Goal: Information Seeking & Learning: Find specific fact

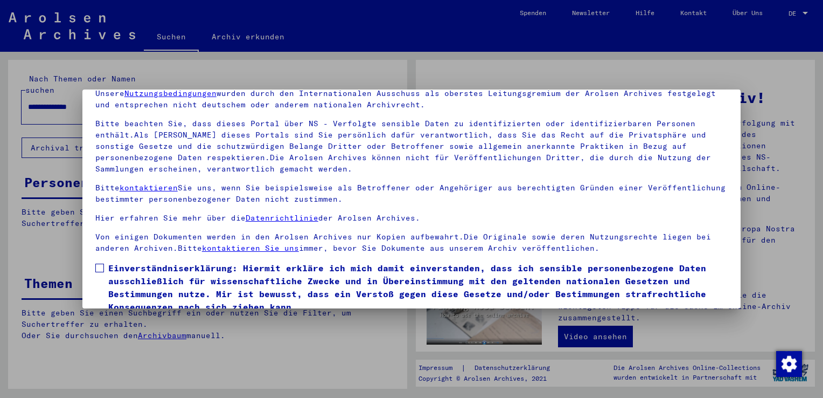
scroll to position [93, 0]
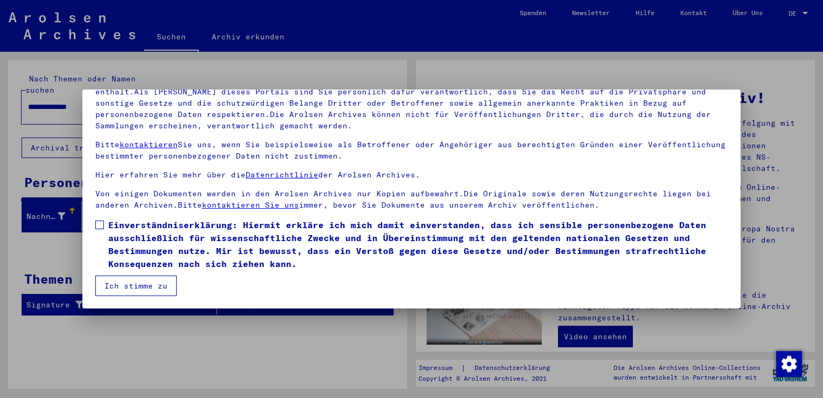
click at [98, 226] on span at bounding box center [99, 224] width 9 height 9
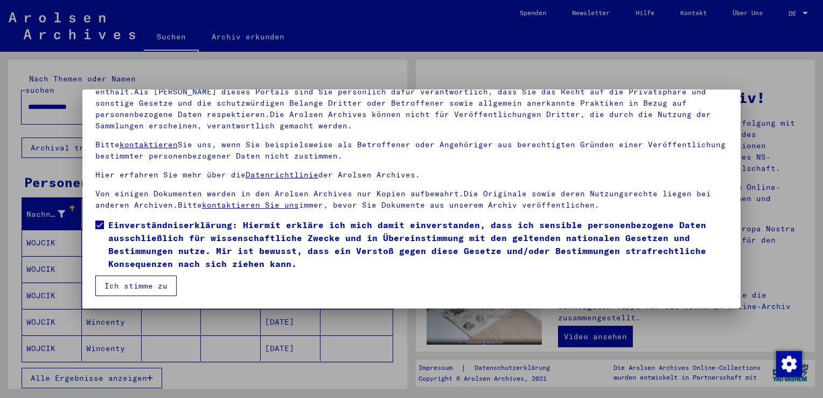
click at [134, 284] on button "Ich stimme zu" at bounding box center [135, 285] width 81 height 20
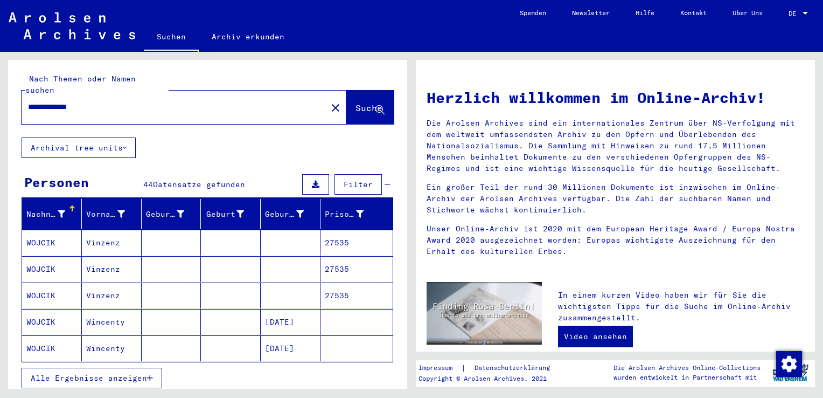
click at [48, 230] on mat-cell "WOJCIK" at bounding box center [52, 243] width 60 height 26
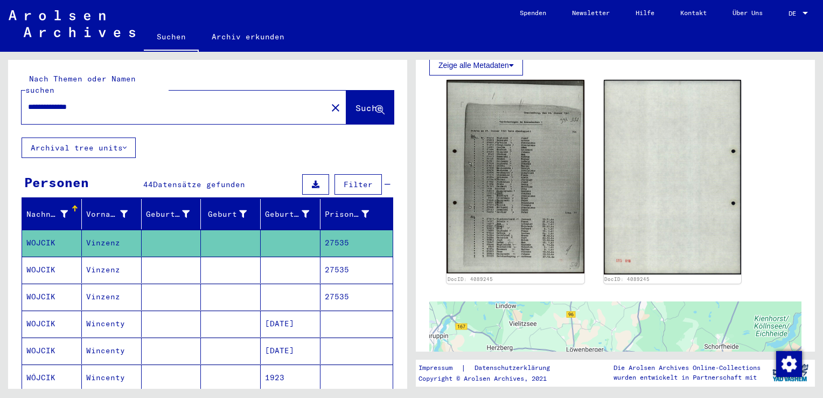
click at [52, 258] on mat-cell "WOJCIK" at bounding box center [52, 269] width 60 height 26
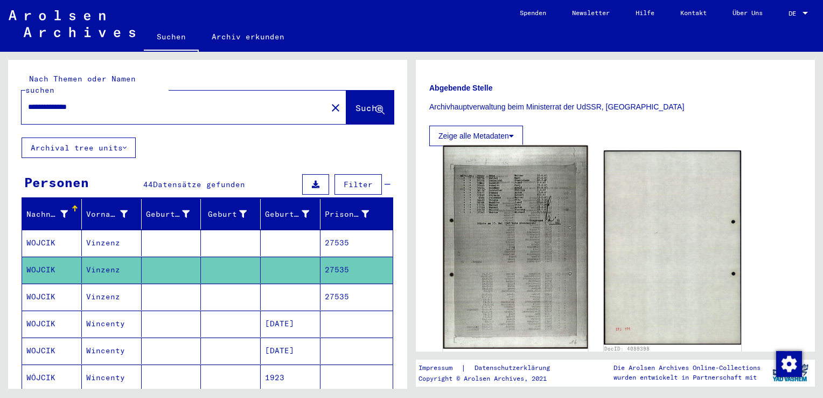
scroll to position [162, 0]
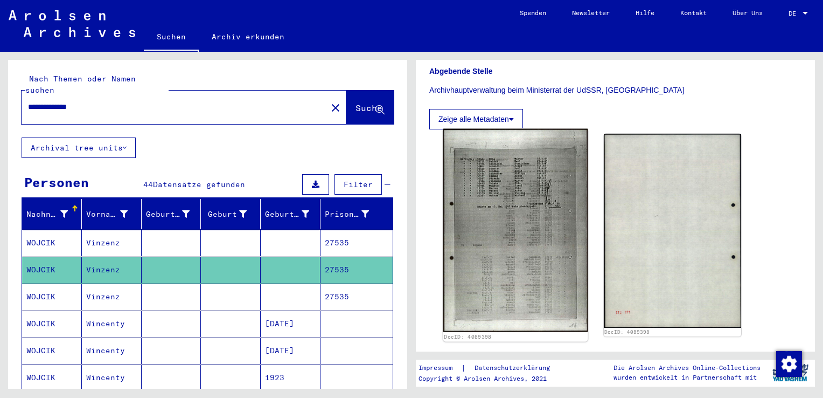
click at [508, 234] on img at bounding box center [515, 230] width 144 height 203
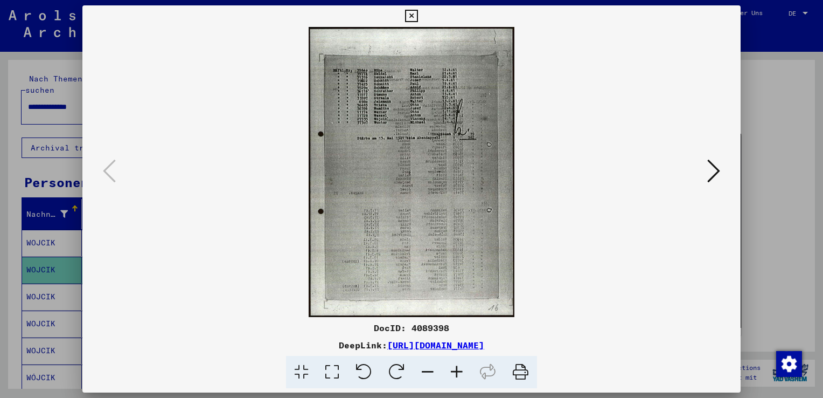
click at [384, 100] on img at bounding box center [411, 172] width 585 height 290
click at [456, 376] on icon at bounding box center [456, 372] width 29 height 33
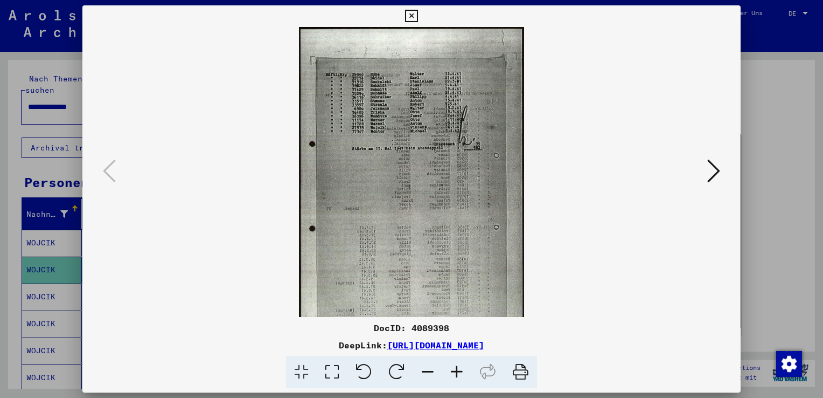
click at [456, 376] on icon at bounding box center [456, 372] width 29 height 33
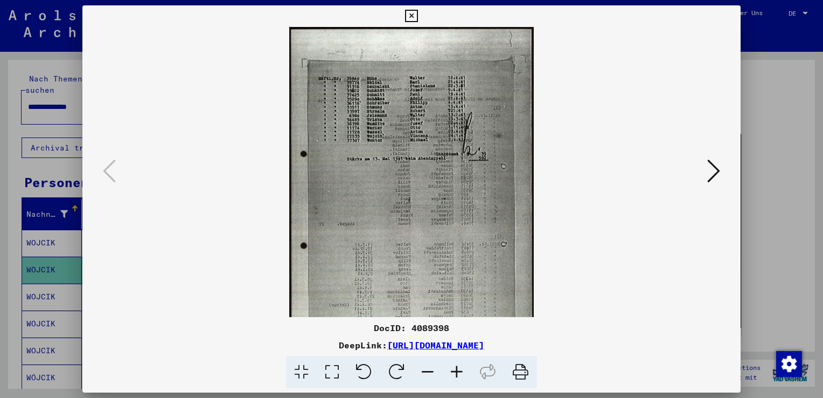
click at [456, 376] on icon at bounding box center [456, 372] width 29 height 33
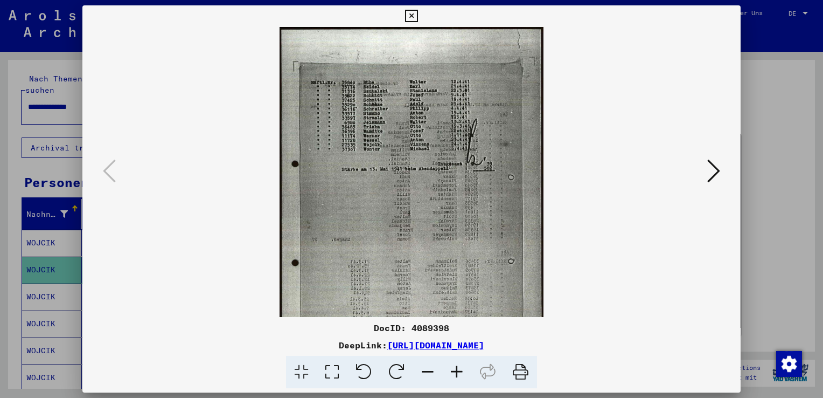
click at [456, 376] on icon at bounding box center [456, 372] width 29 height 33
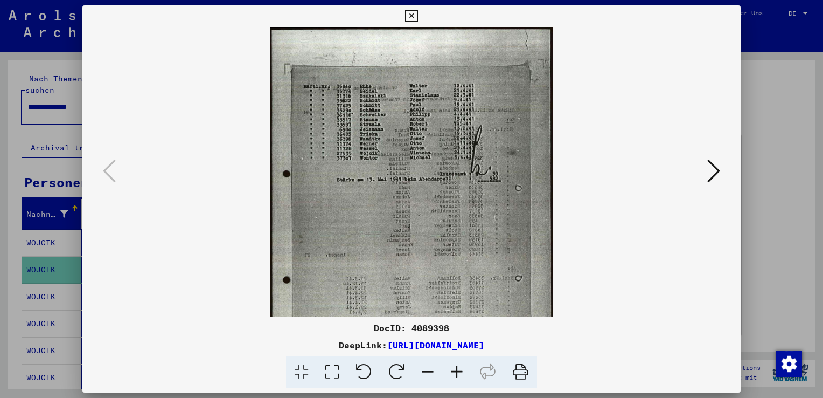
click at [456, 376] on icon at bounding box center [456, 372] width 29 height 33
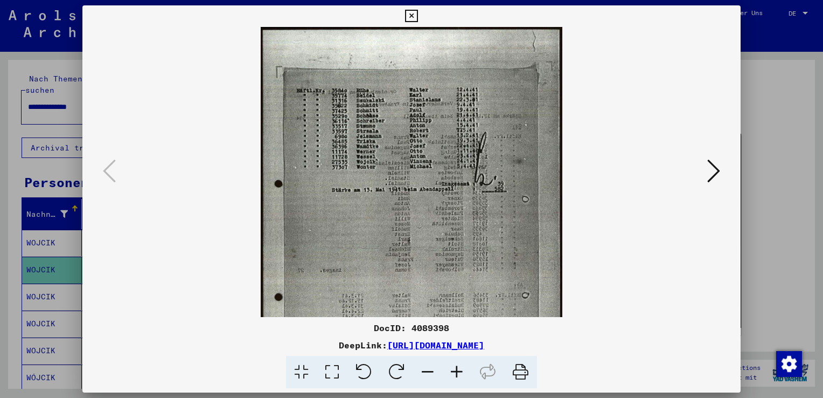
click at [456, 376] on icon at bounding box center [456, 372] width 29 height 33
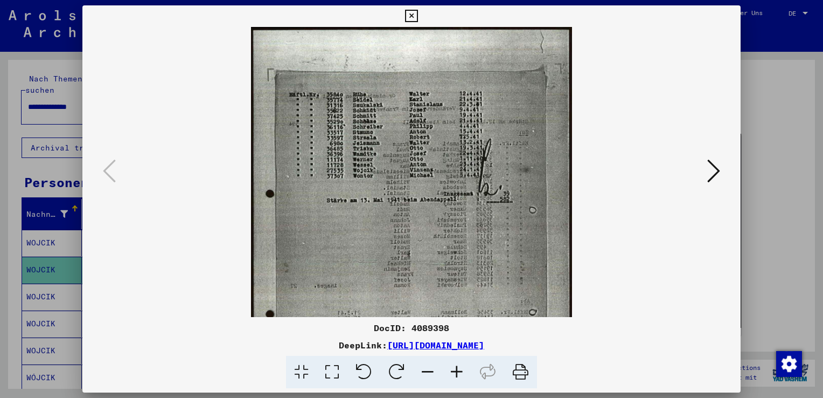
click at [456, 376] on icon at bounding box center [456, 372] width 29 height 33
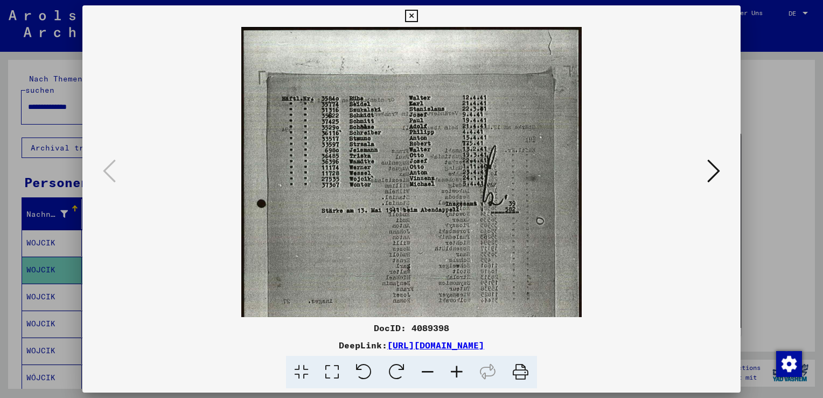
click at [456, 376] on icon at bounding box center [456, 372] width 29 height 33
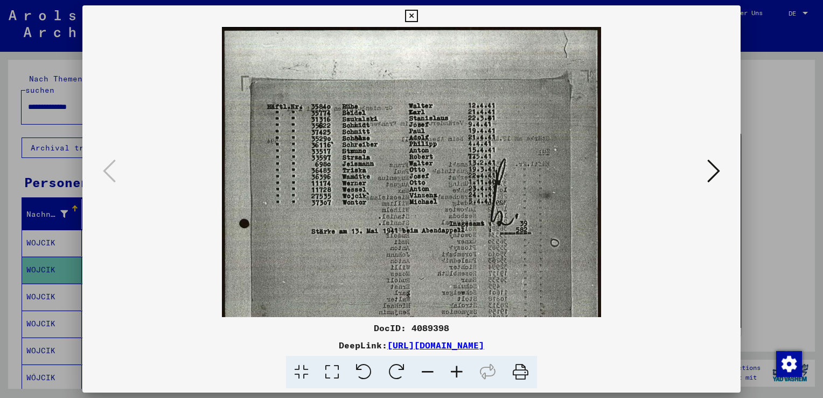
click at [456, 376] on icon at bounding box center [456, 372] width 29 height 33
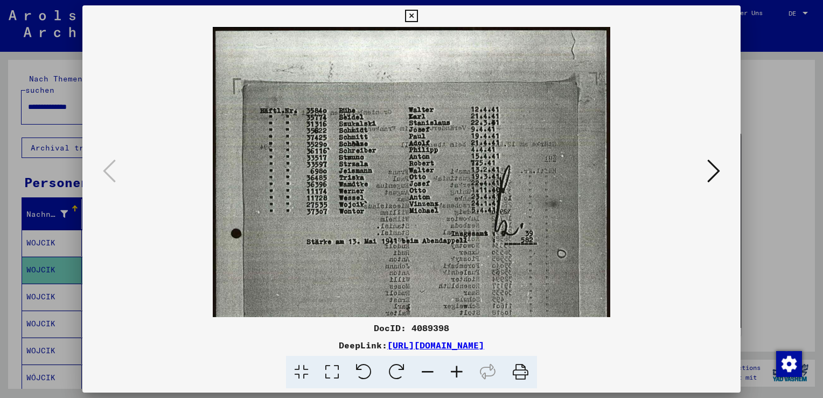
click at [456, 376] on icon at bounding box center [456, 372] width 29 height 33
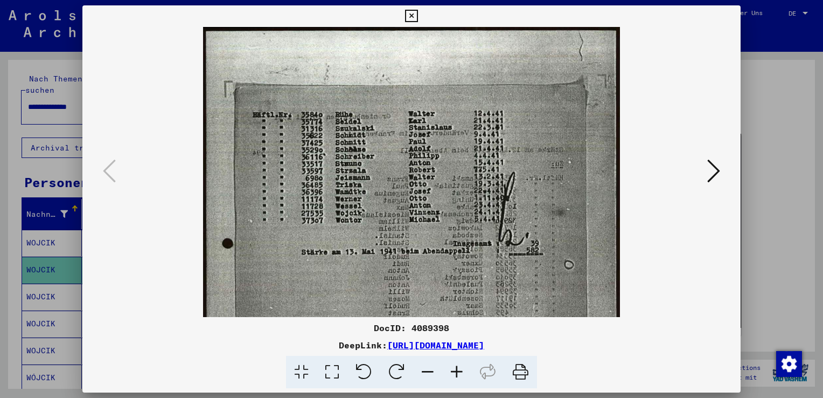
click at [409, 15] on icon at bounding box center [411, 16] width 12 height 13
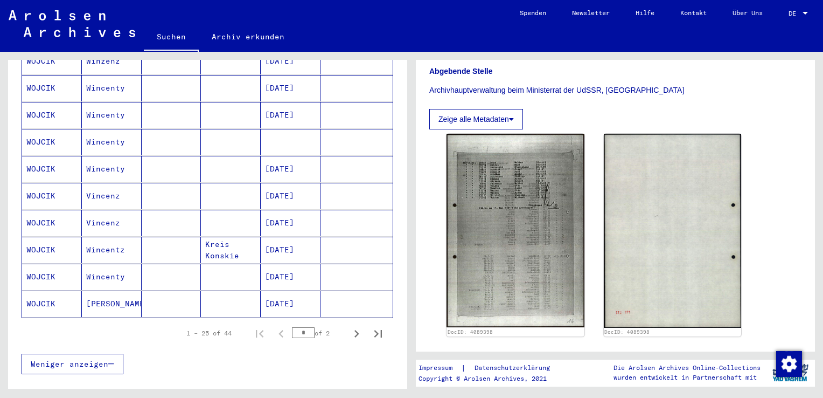
scroll to position [593, 0]
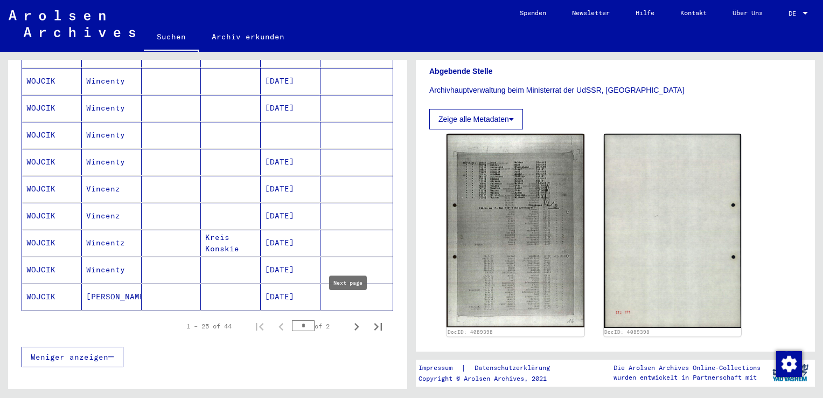
click at [352, 319] on icon "Next page" at bounding box center [356, 326] width 15 height 15
type input "*"
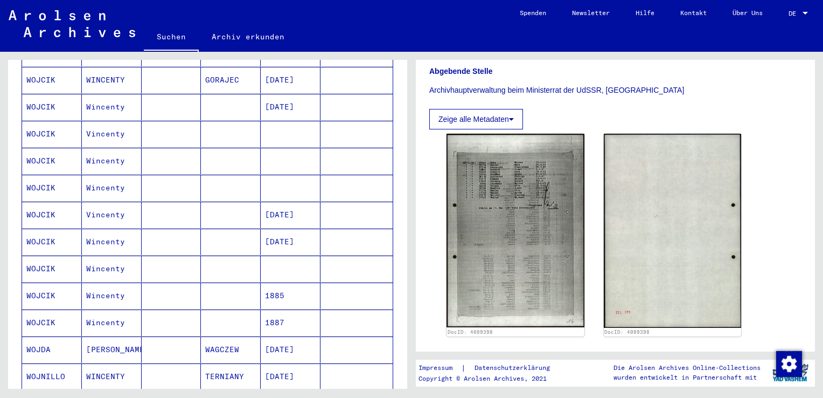
scroll to position [431, 0]
